Goal: Register for event/course

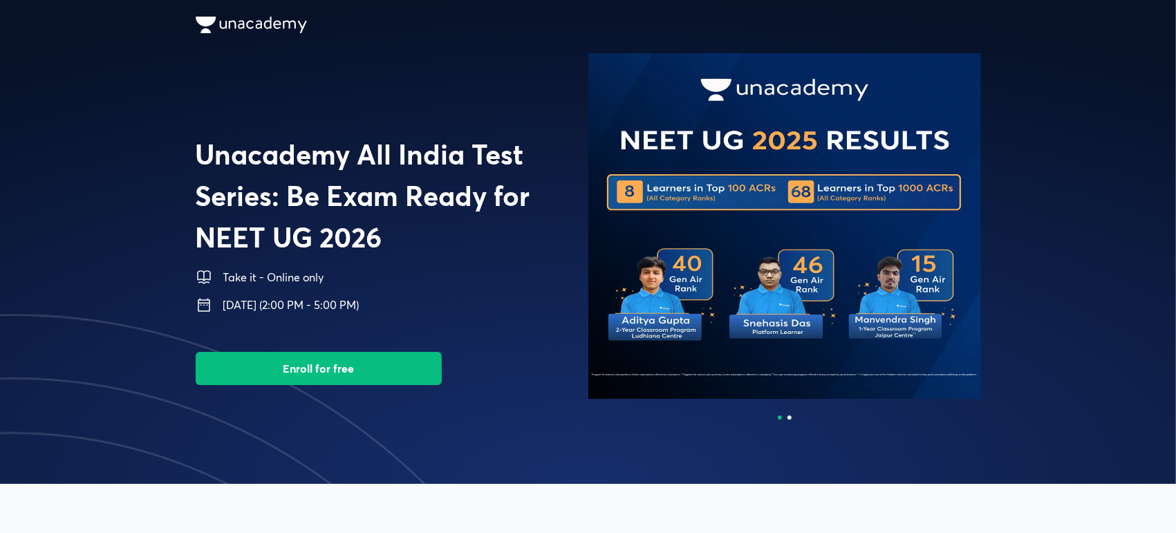
click at [359, 364] on button "Enroll for free" at bounding box center [319, 368] width 246 height 33
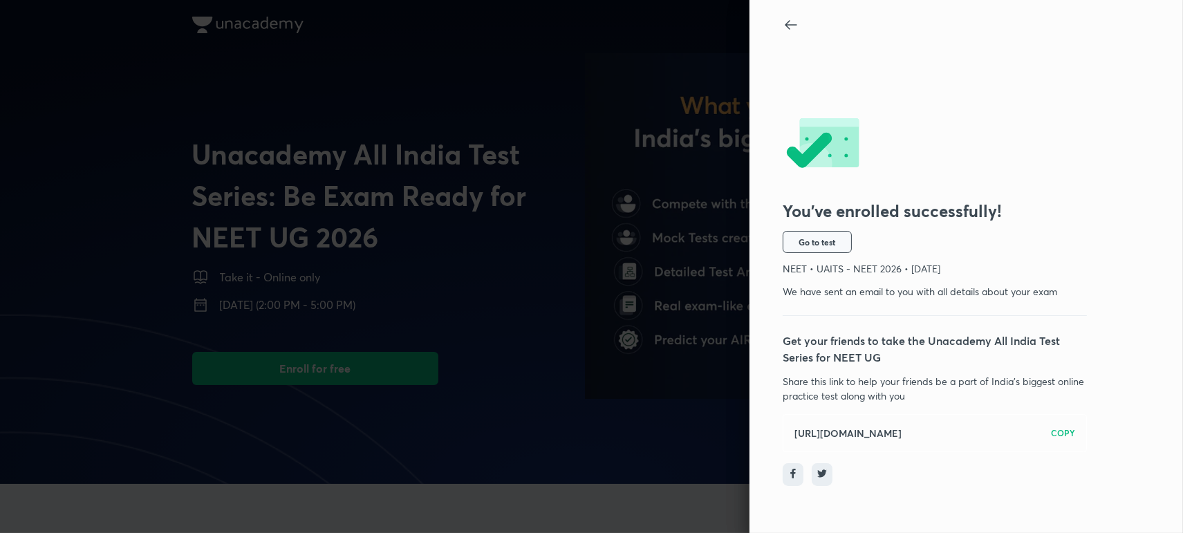
click at [799, 244] on span "Go to test" at bounding box center [817, 241] width 37 height 11
click at [789, 31] on icon at bounding box center [791, 25] width 17 height 17
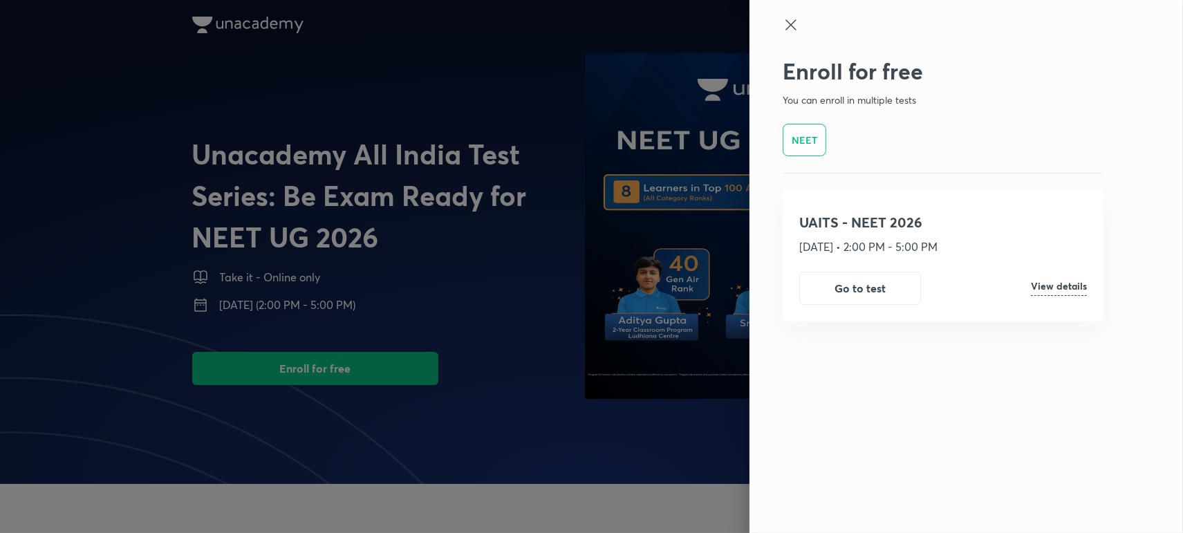
click at [793, 31] on icon at bounding box center [791, 25] width 17 height 17
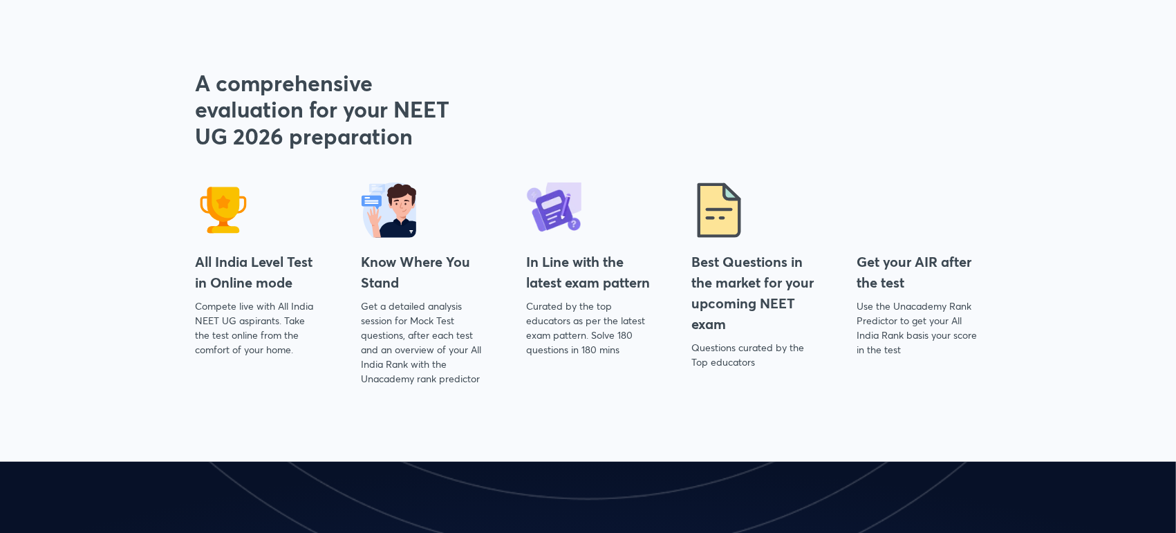
scroll to position [491, 0]
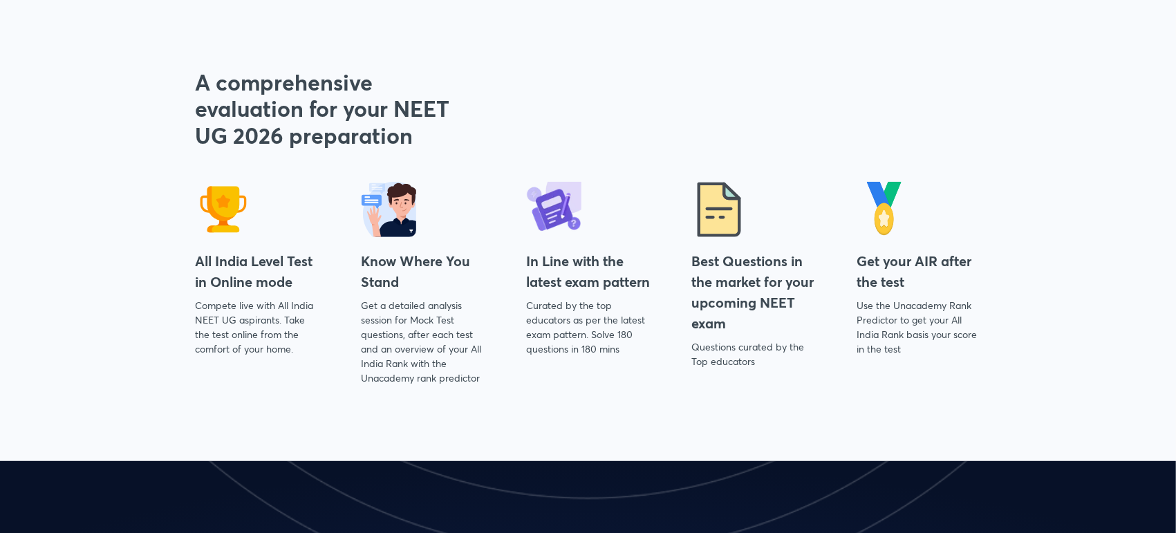
click at [738, 308] on h4 "Best Questions in the market for your upcoming NEET exam" at bounding box center [753, 292] width 124 height 83
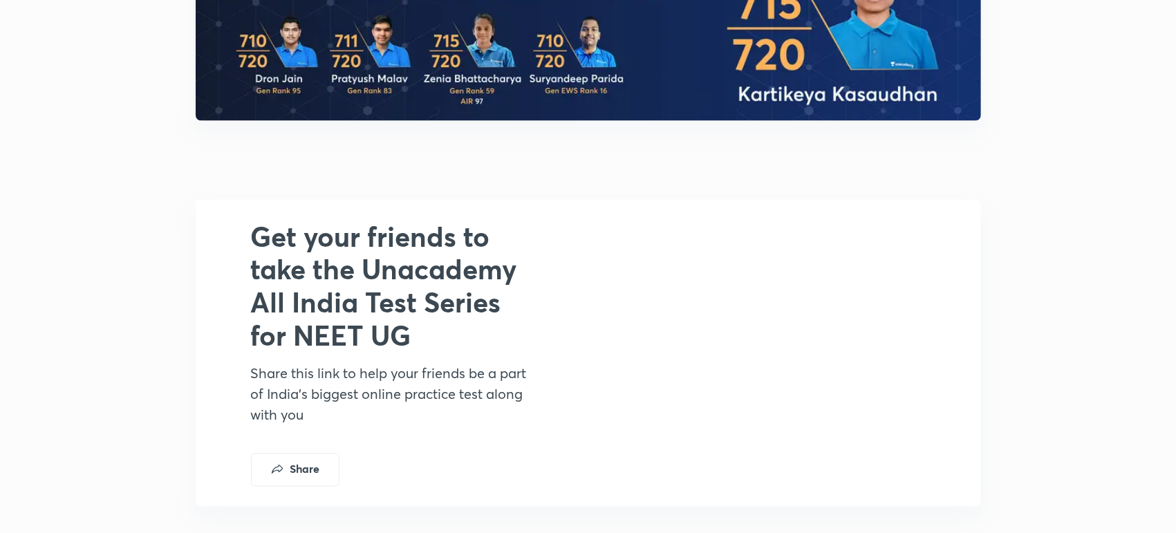
scroll to position [1572, 0]
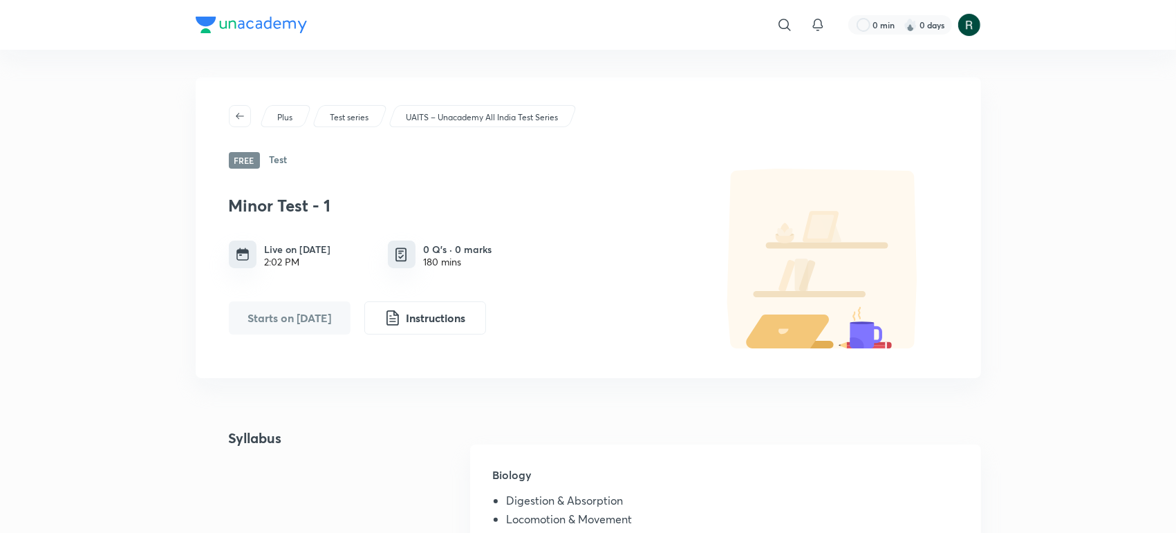
click at [272, 322] on button "Starts on [DATE]" at bounding box center [290, 317] width 122 height 33
click at [340, 113] on p "Test series" at bounding box center [349, 117] width 39 height 12
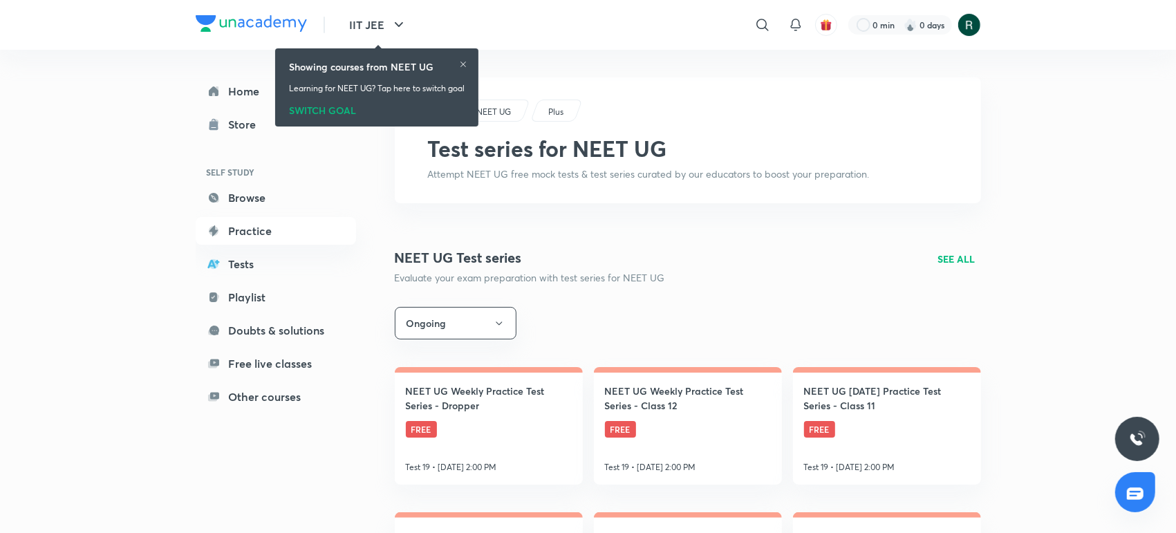
click at [340, 113] on div "SWITCH GOAL" at bounding box center [377, 107] width 176 height 15
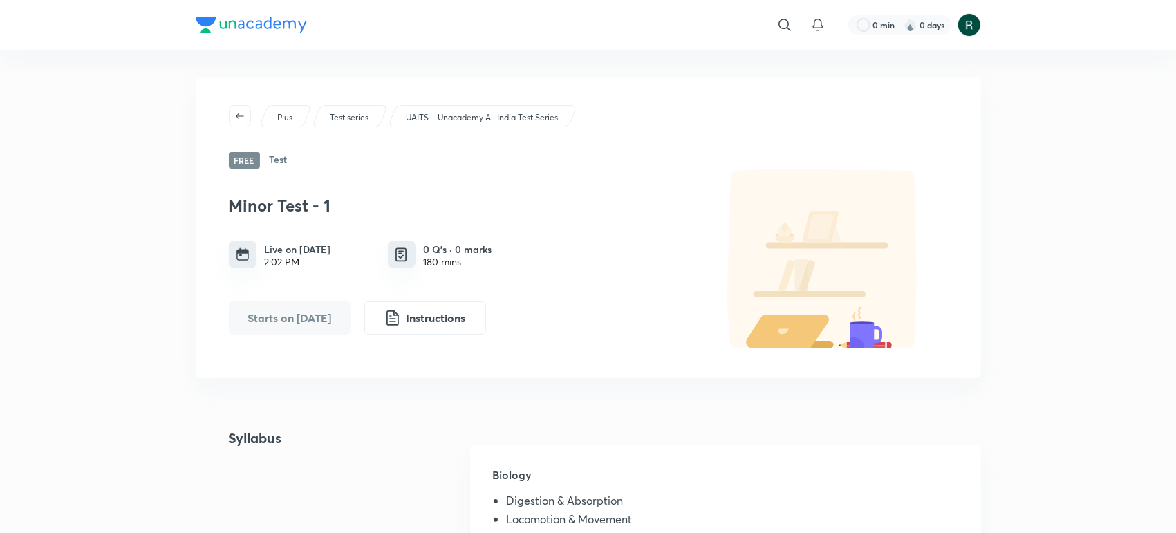
click at [460, 118] on p "UAITS – Unacademy All India Test Series" at bounding box center [482, 117] width 152 height 12
click at [470, 111] on p "UAITS – Unacademy All India Test Series" at bounding box center [482, 117] width 152 height 12
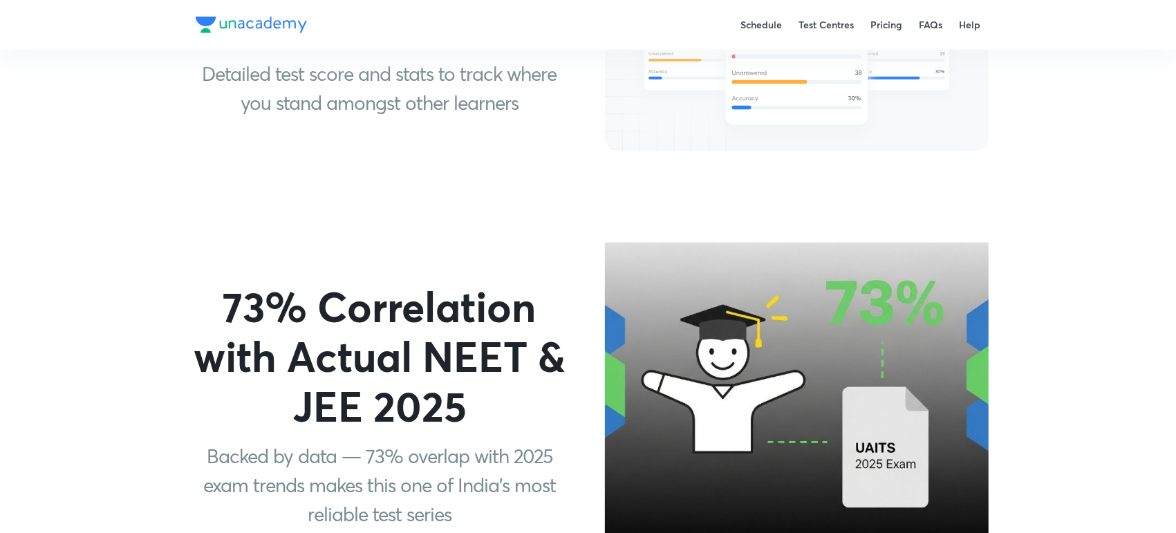
scroll to position [1130, 0]
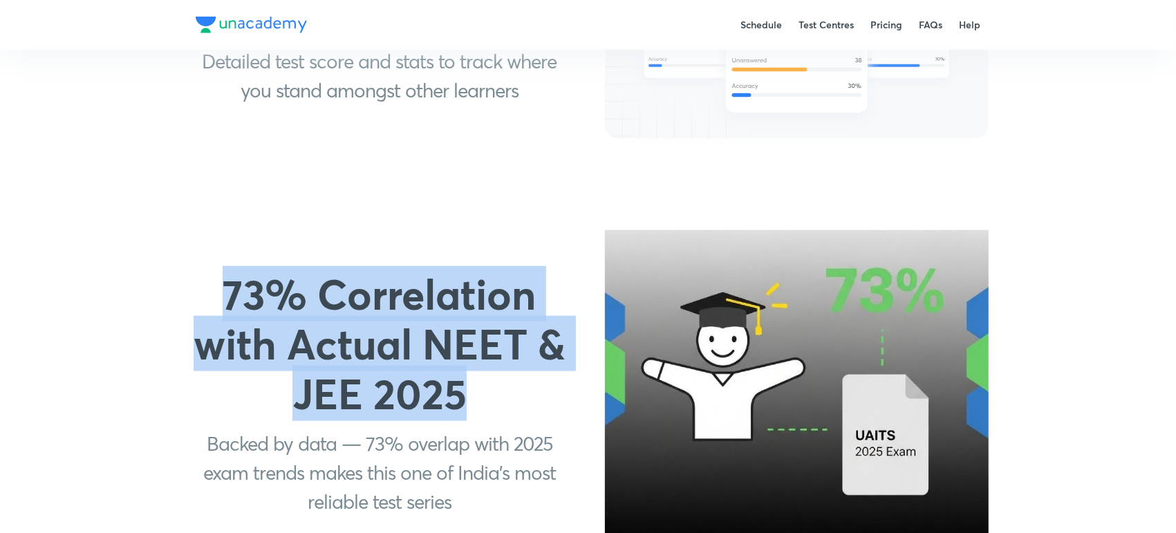
drag, startPoint x: 224, startPoint y: 221, endPoint x: 472, endPoint y: 337, distance: 274.3
click at [472, 337] on p "73% Correlation with Actual NEET & JEE 2025" at bounding box center [379, 343] width 384 height 149
copy p "73% Correlation with Actual NEET & JEE 2025"
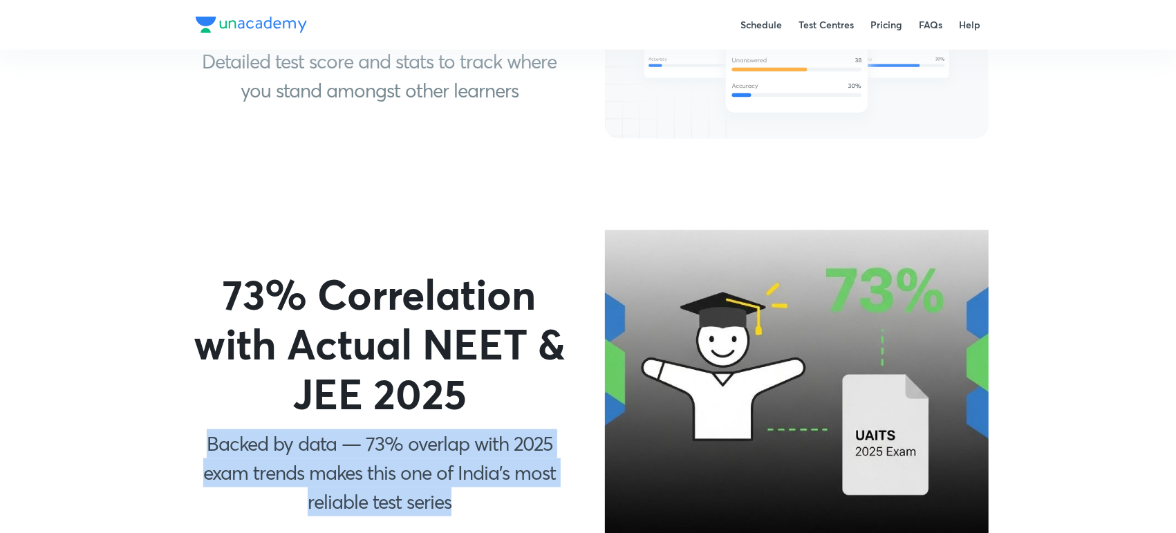
drag, startPoint x: 203, startPoint y: 370, endPoint x: 485, endPoint y: 440, distance: 290.6
click at [485, 440] on p "Backed by data — 73% overlap with 2025 exam trends makes this one of India’s mo…" at bounding box center [379, 472] width 384 height 87
copy p "Backed by data — 73% overlap with 2025 exam trends makes this one of India’s mo…"
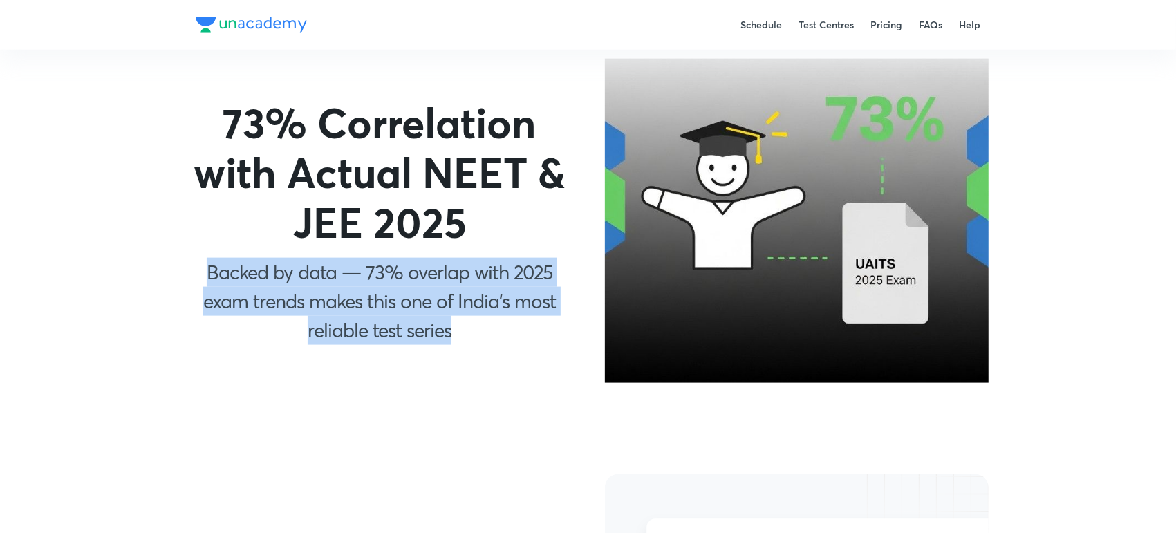
scroll to position [1295, 0]
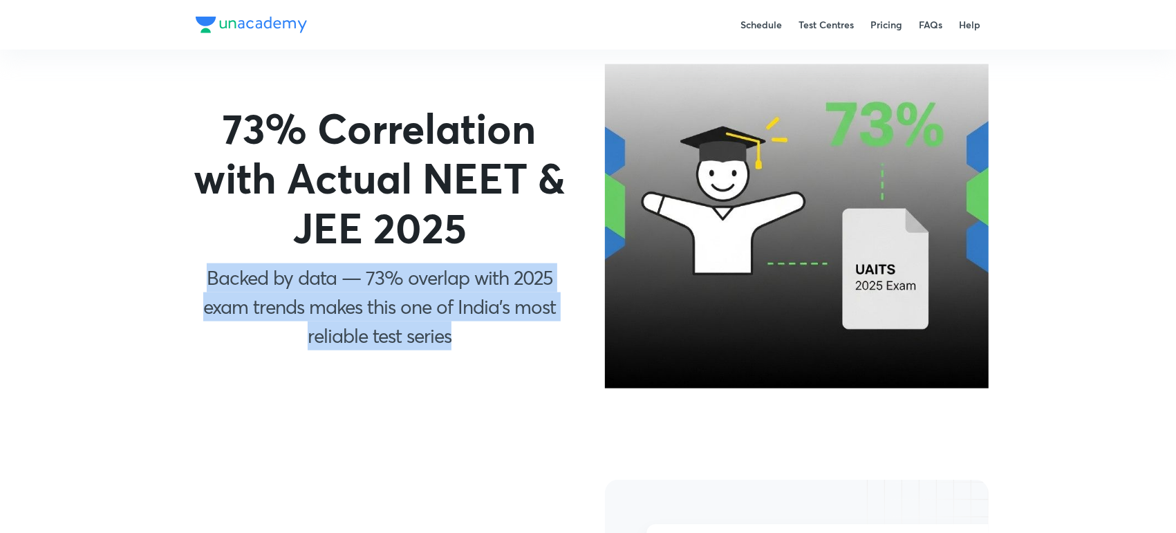
copy p "Backed by data — 73% overlap with 2025 exam trends makes this one of India’s mo…"
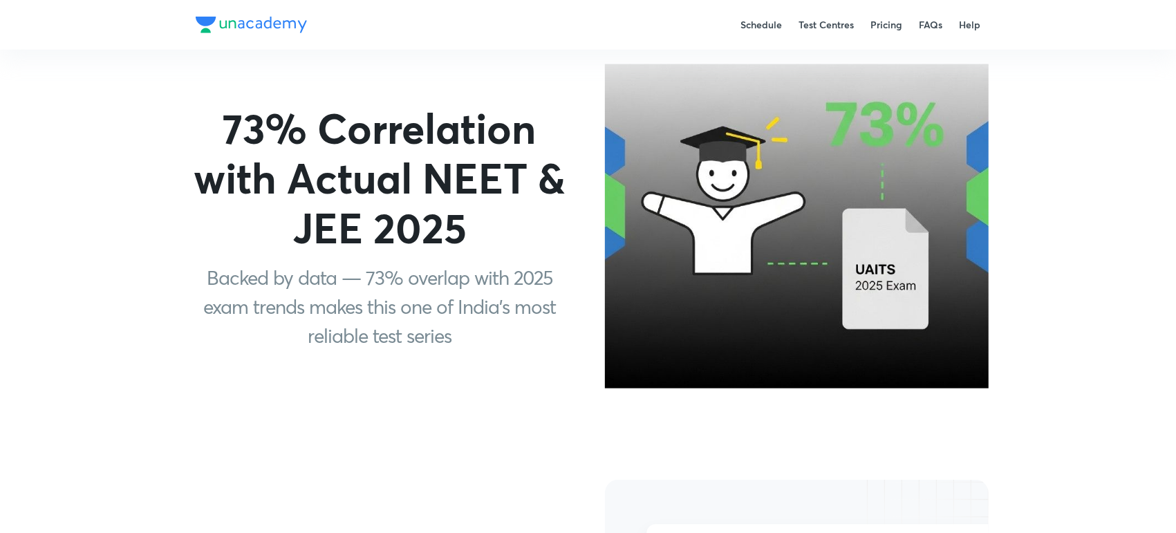
click at [391, 114] on p "73% Correlation with Actual NEET & JEE 2025" at bounding box center [379, 177] width 384 height 149
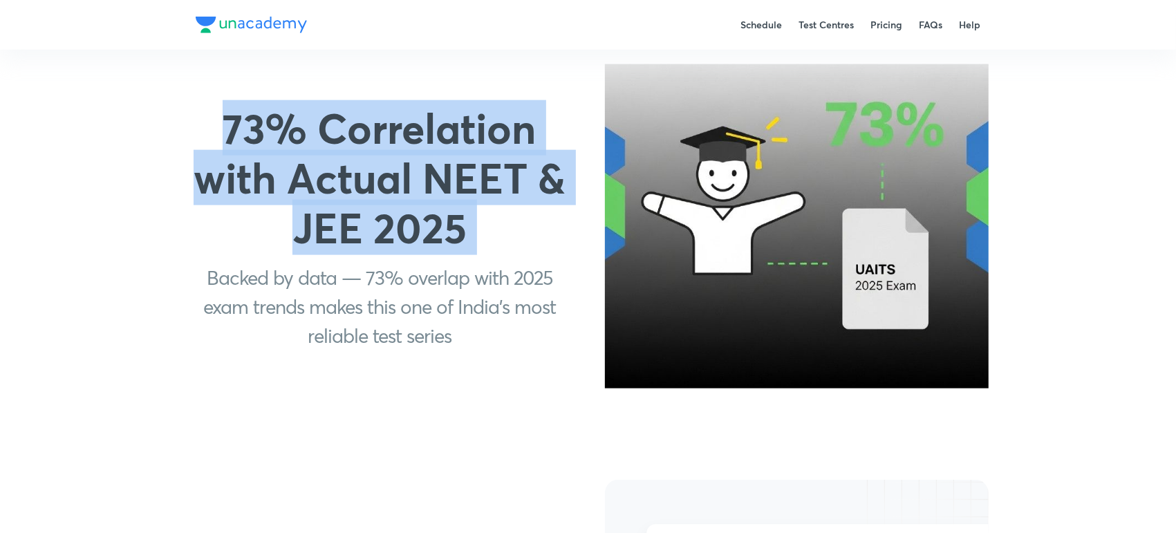
click at [391, 114] on p "73% Correlation with Actual NEET & JEE 2025" at bounding box center [379, 177] width 384 height 149
copy p "73% Correlation with Actual NEET & JEE 2025"
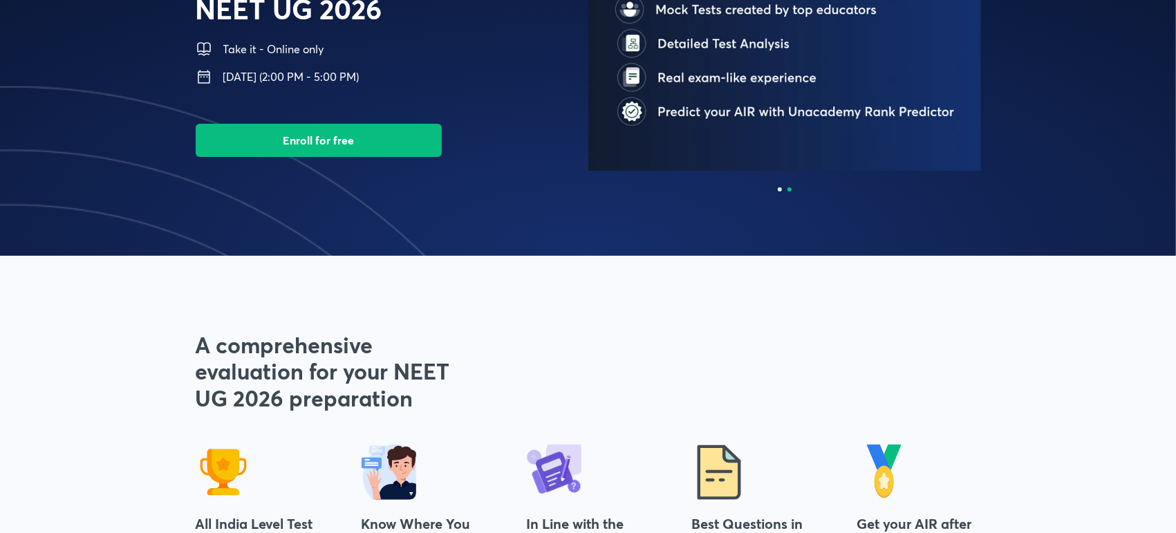
scroll to position [217, 0]
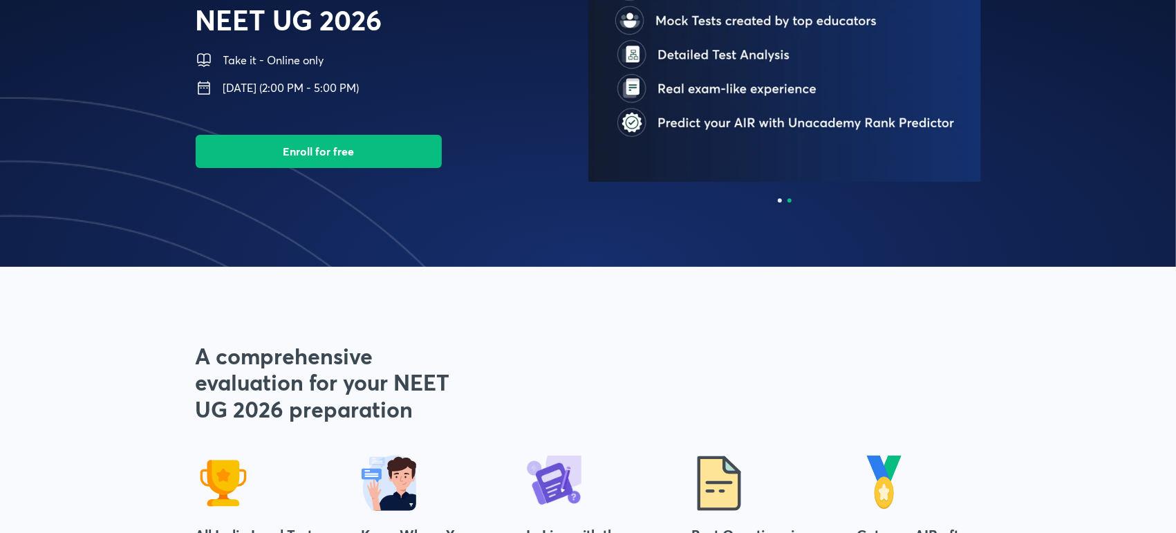
drag, startPoint x: 773, startPoint y: 199, endPoint x: 781, endPoint y: 200, distance: 8.3
click at [781, 200] on div at bounding box center [784, 200] width 393 height 4
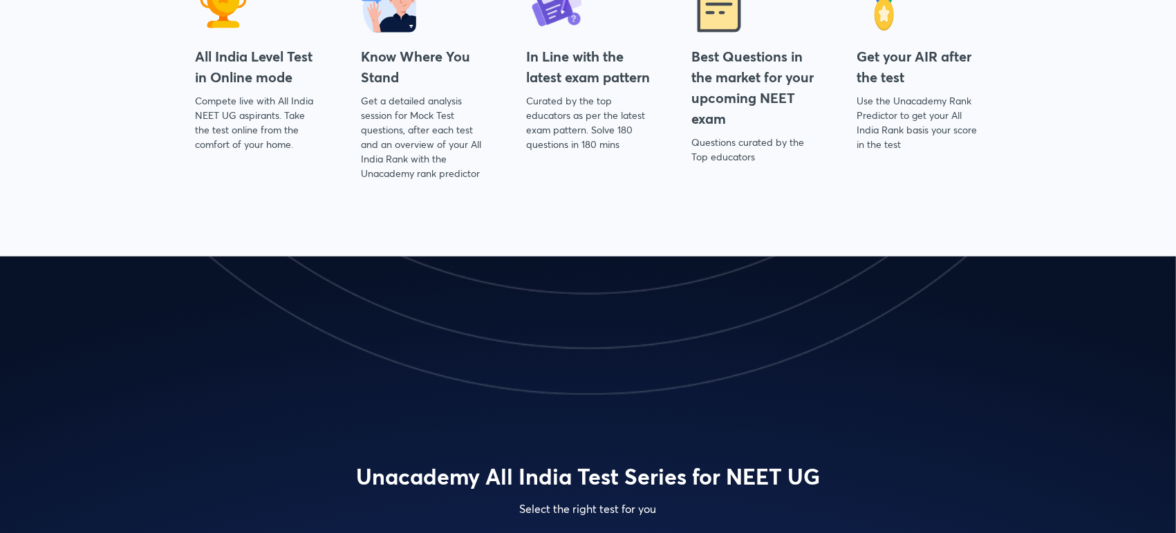
scroll to position [616, 0]
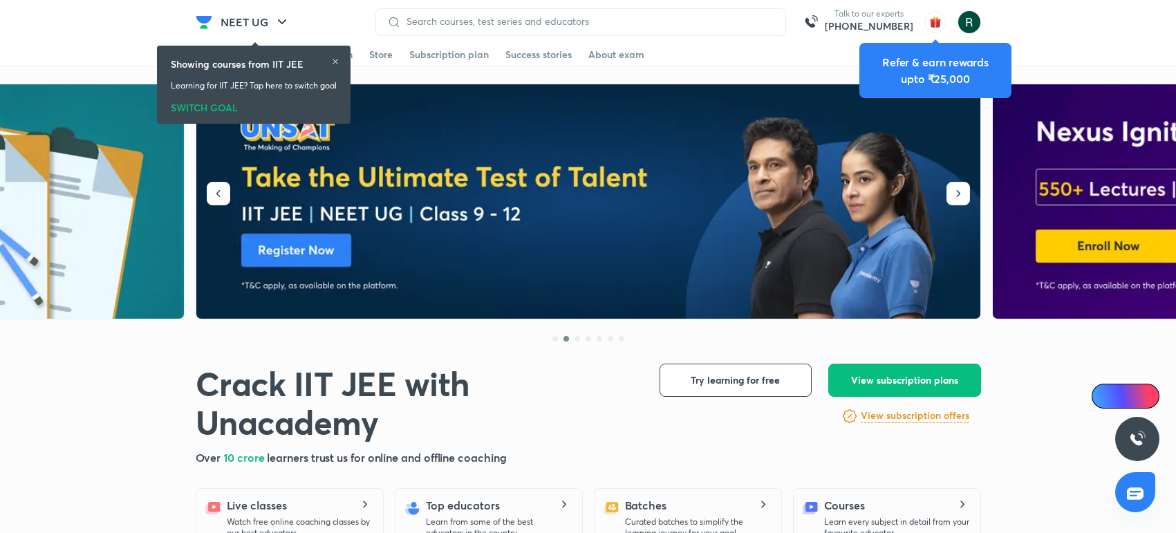
click at [953, 198] on icon "button" at bounding box center [958, 194] width 14 height 14
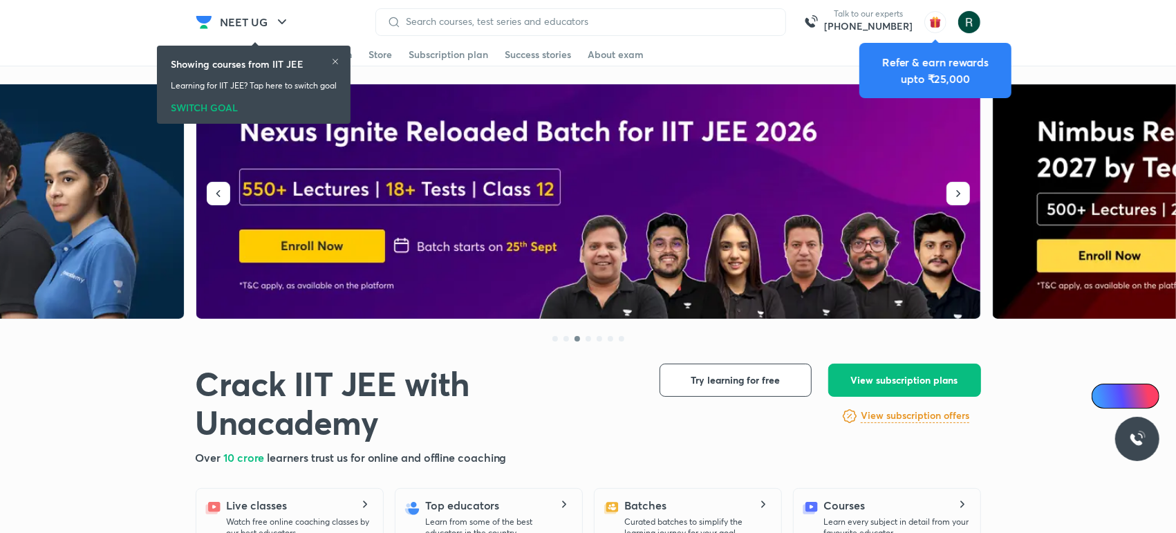
click at [953, 198] on icon "button" at bounding box center [958, 194] width 14 height 14
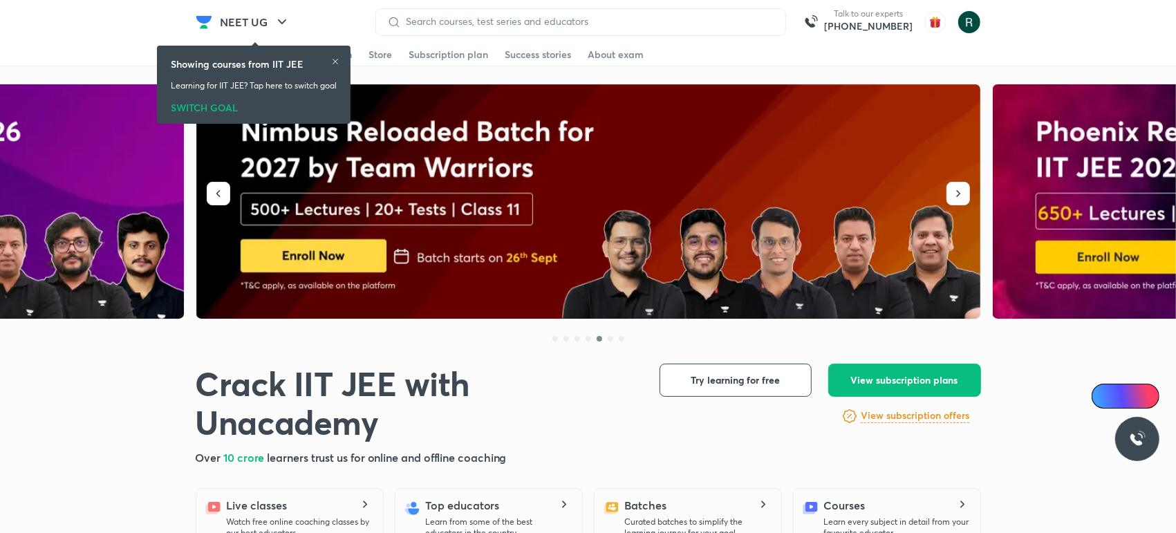
click at [953, 198] on icon "button" at bounding box center [958, 194] width 14 height 14
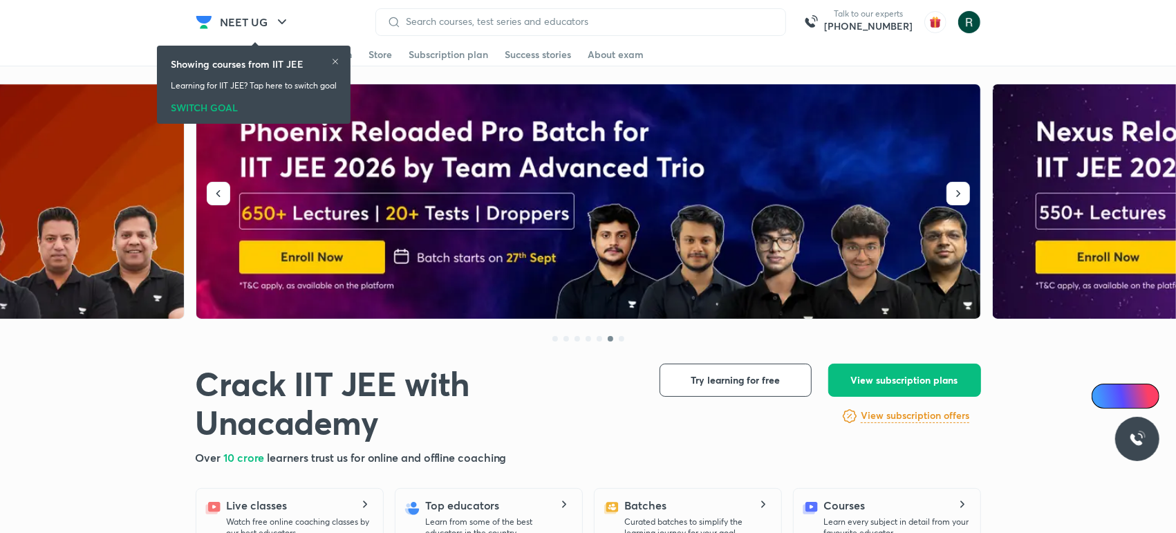
click at [953, 198] on icon "button" at bounding box center [958, 194] width 14 height 14
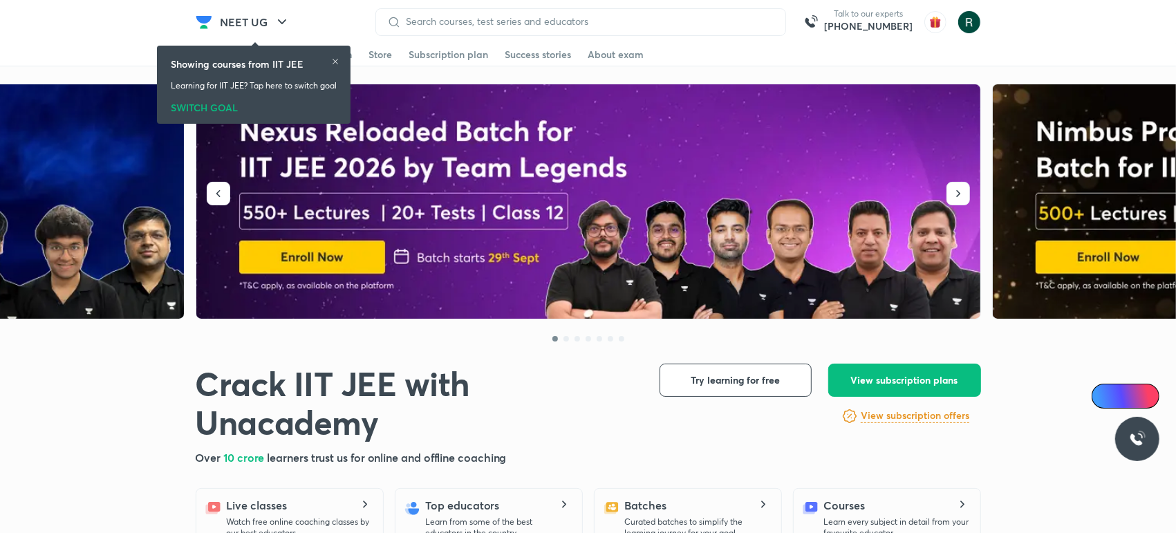
click at [953, 198] on icon "button" at bounding box center [958, 194] width 14 height 14
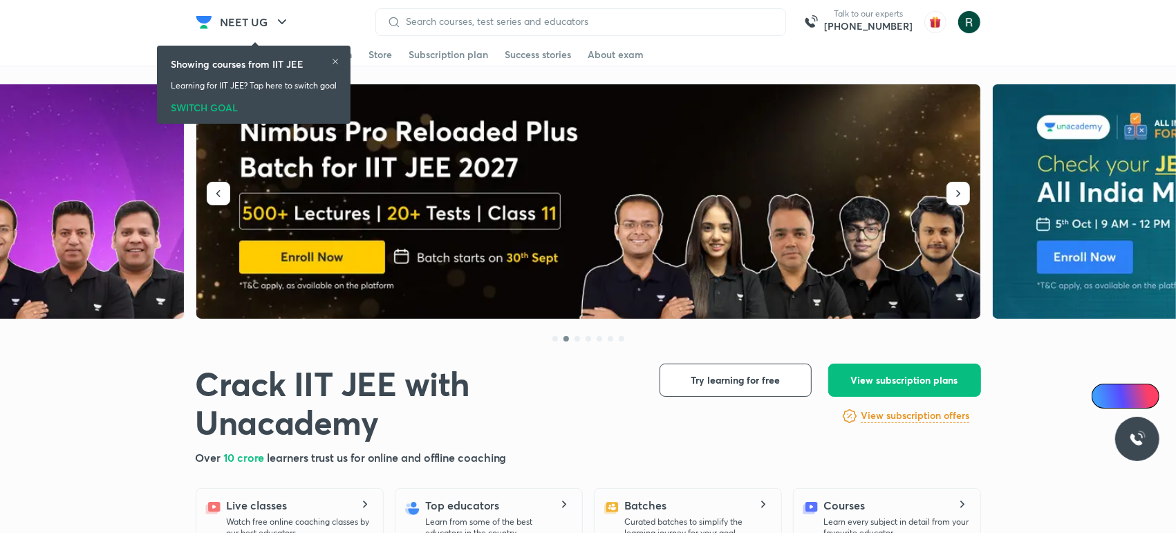
click at [953, 198] on icon "button" at bounding box center [958, 194] width 14 height 14
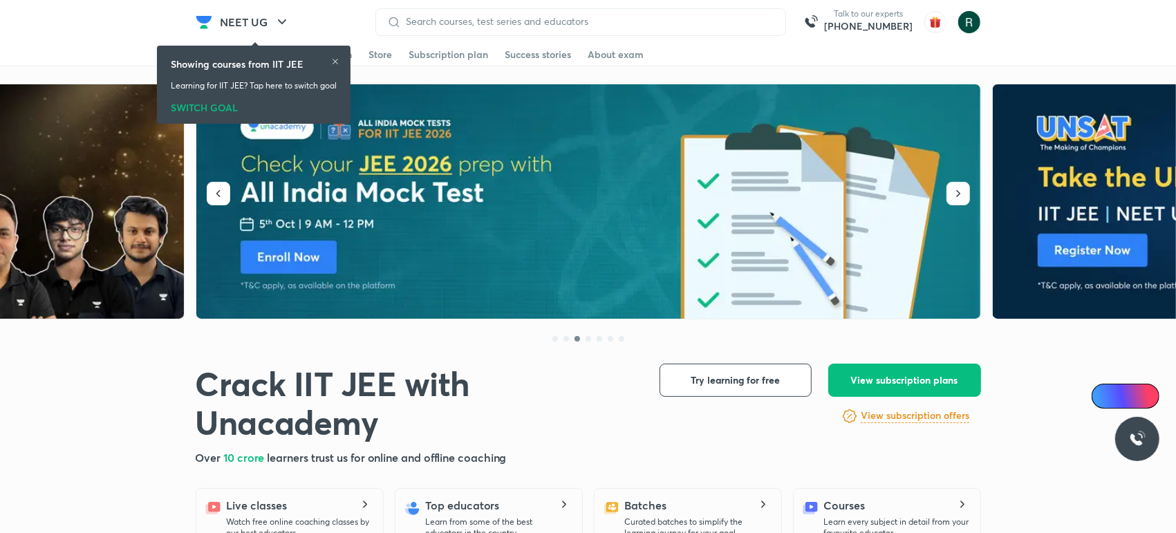
click at [953, 198] on icon "button" at bounding box center [958, 194] width 14 height 14
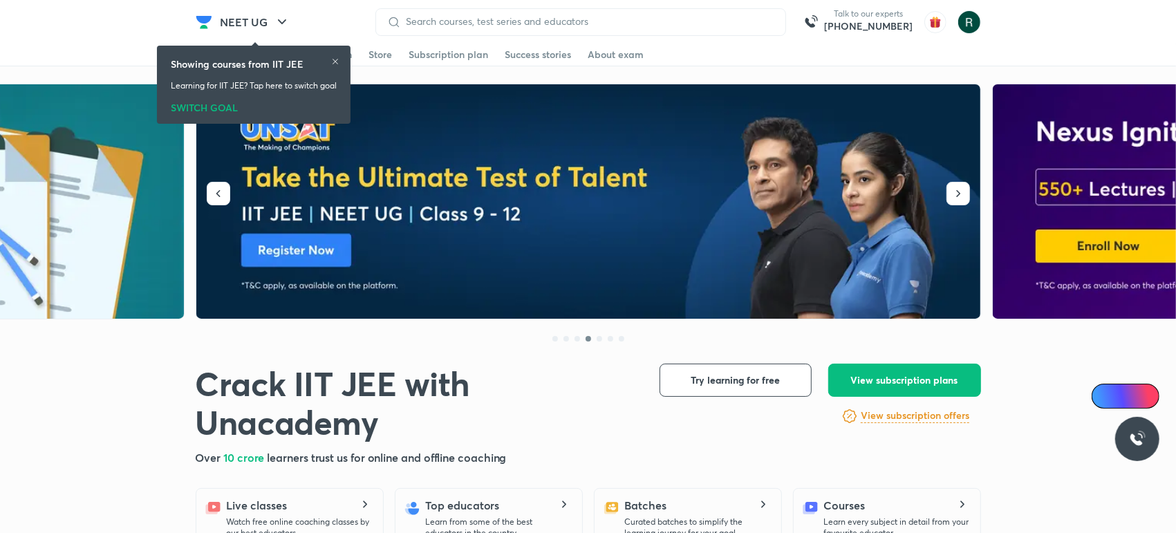
click at [953, 198] on icon "button" at bounding box center [958, 194] width 14 height 14
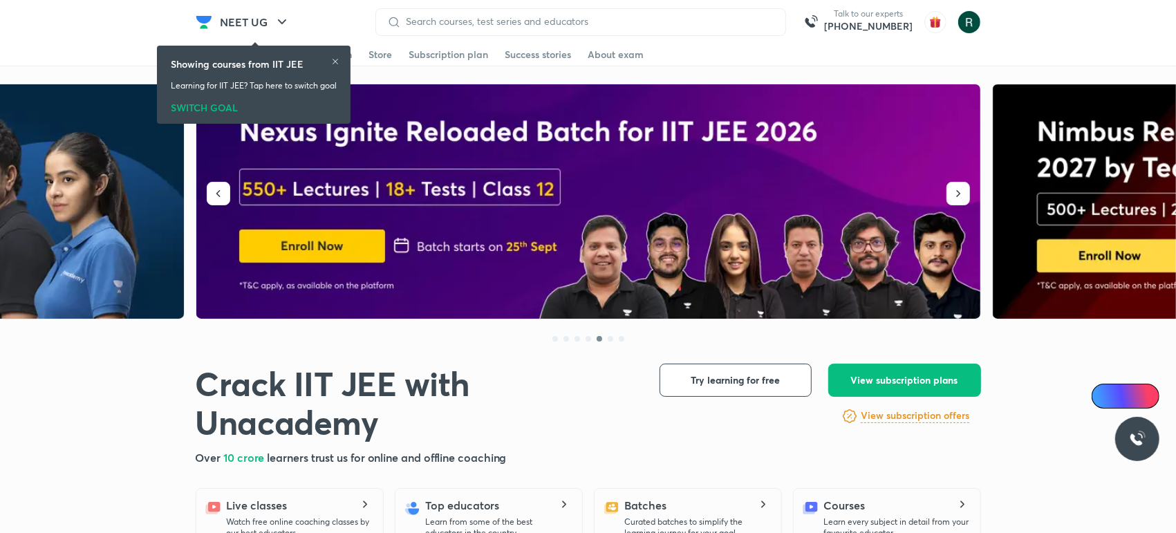
click at [953, 198] on icon "button" at bounding box center [958, 194] width 14 height 14
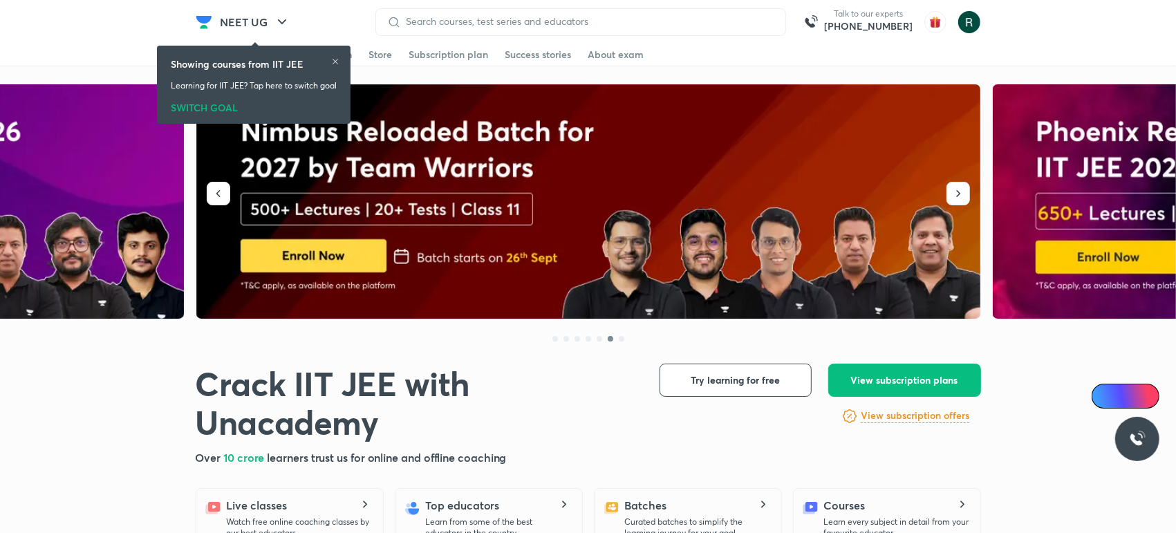
click at [953, 198] on icon "button" at bounding box center [958, 194] width 14 height 14
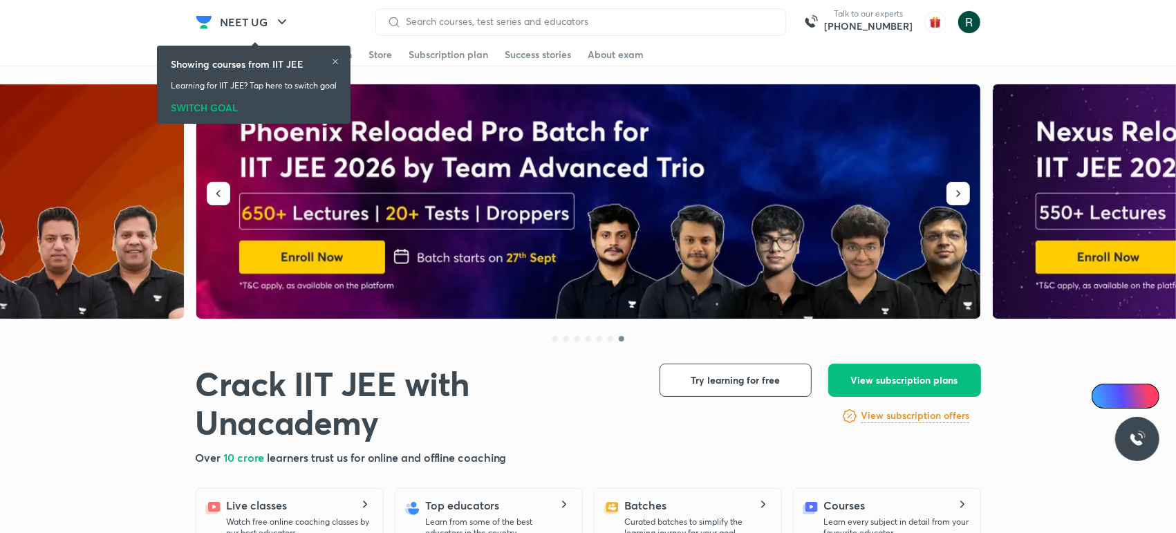
click at [953, 198] on icon "button" at bounding box center [958, 194] width 14 height 14
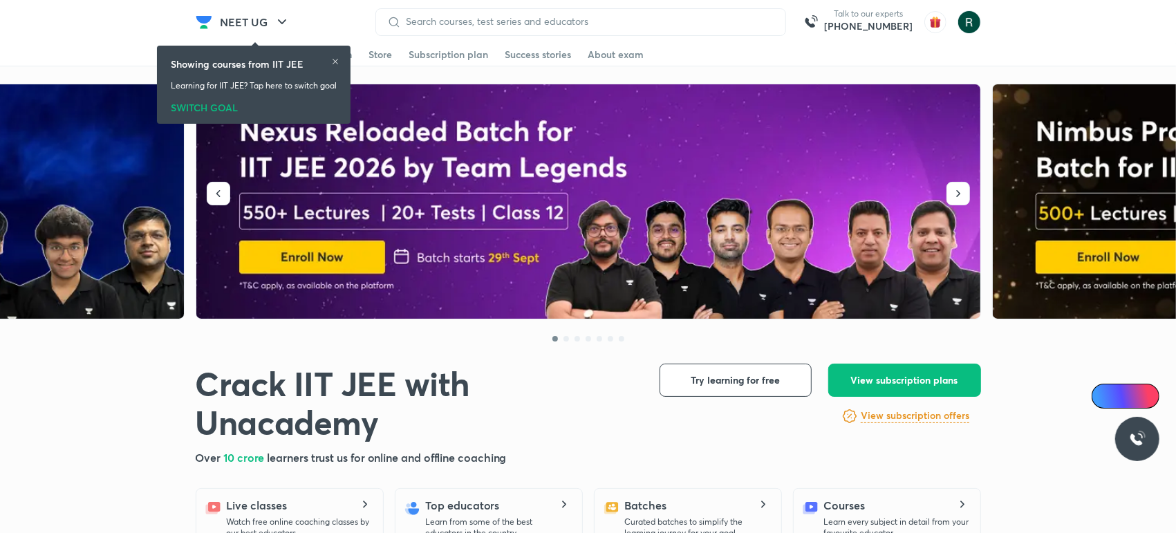
click at [953, 198] on icon "button" at bounding box center [958, 194] width 14 height 14
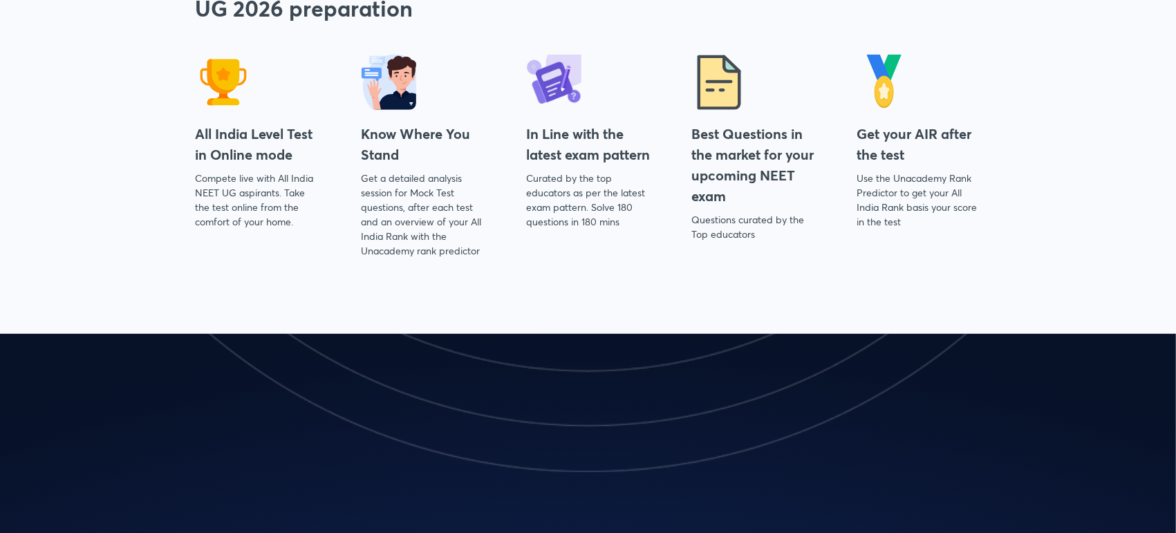
scroll to position [616, 0]
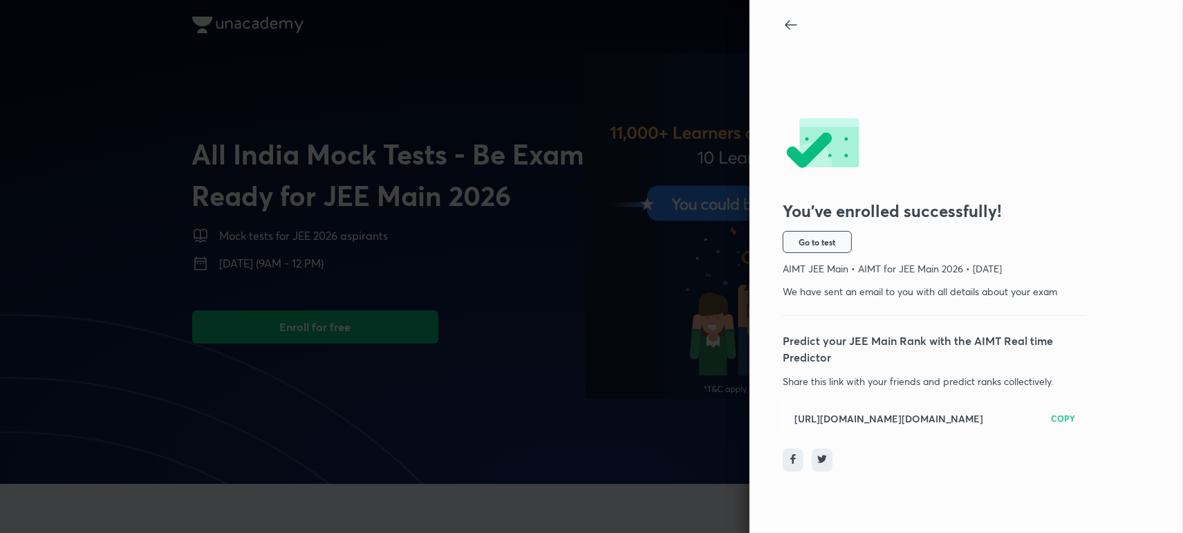
click at [818, 250] on button "Go to test" at bounding box center [817, 242] width 69 height 22
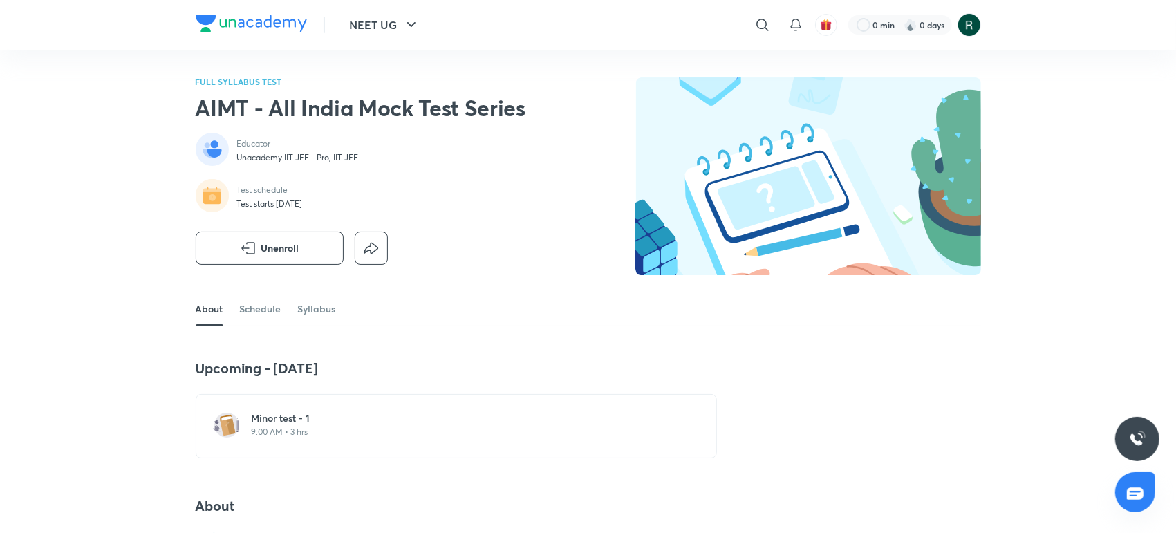
click at [263, 419] on h6 "Minor test - 1" at bounding box center [465, 418] width 426 height 14
